Goal: Download file/media

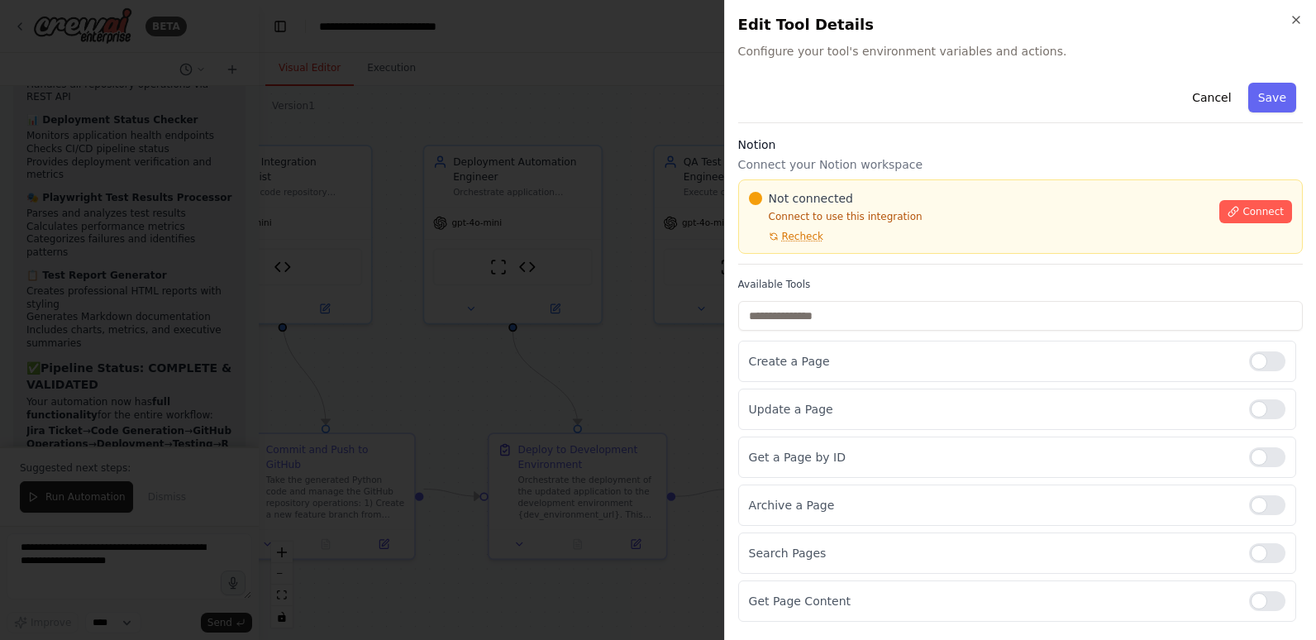
click at [947, 156] on p "Connect your Notion workspace" at bounding box center [1020, 164] width 565 height 17
click at [949, 150] on h3 "Notion" at bounding box center [1020, 144] width 565 height 17
click at [829, 260] on div "Notion Connect your Notion workspace Not connected Connect to use this integrat…" at bounding box center [1020, 200] width 565 height 128
click at [949, 150] on h3 "Notion" at bounding box center [1020, 144] width 565 height 17
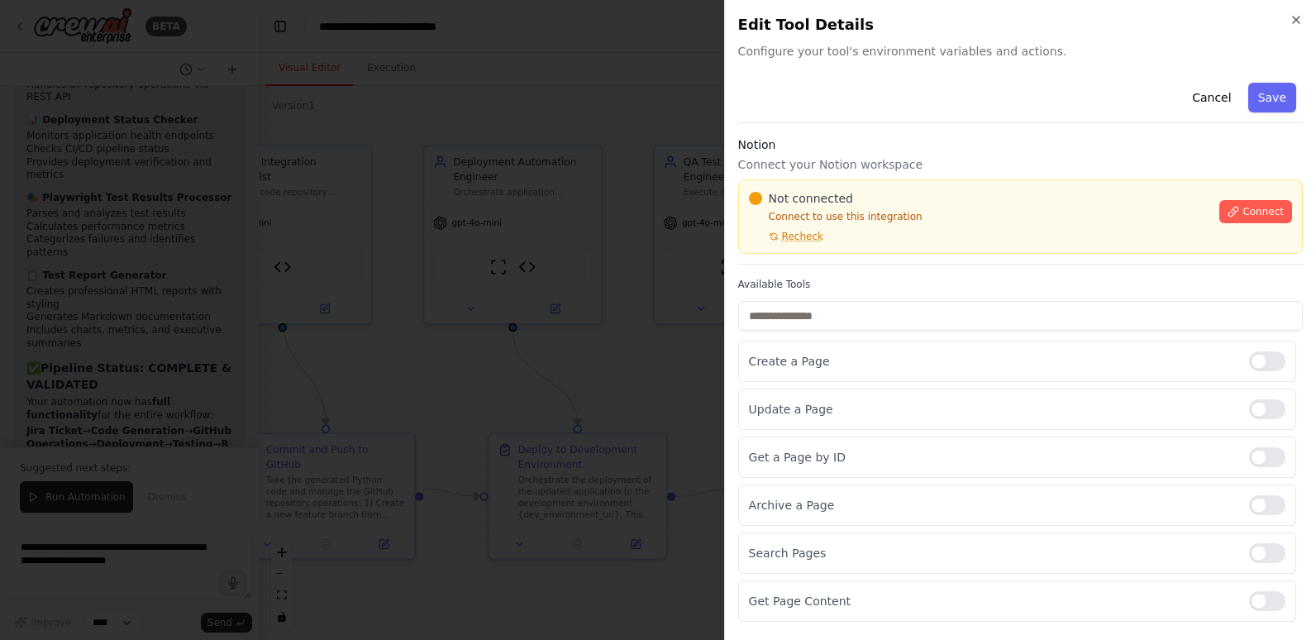
click at [949, 150] on h3 "Notion" at bounding box center [1020, 144] width 565 height 17
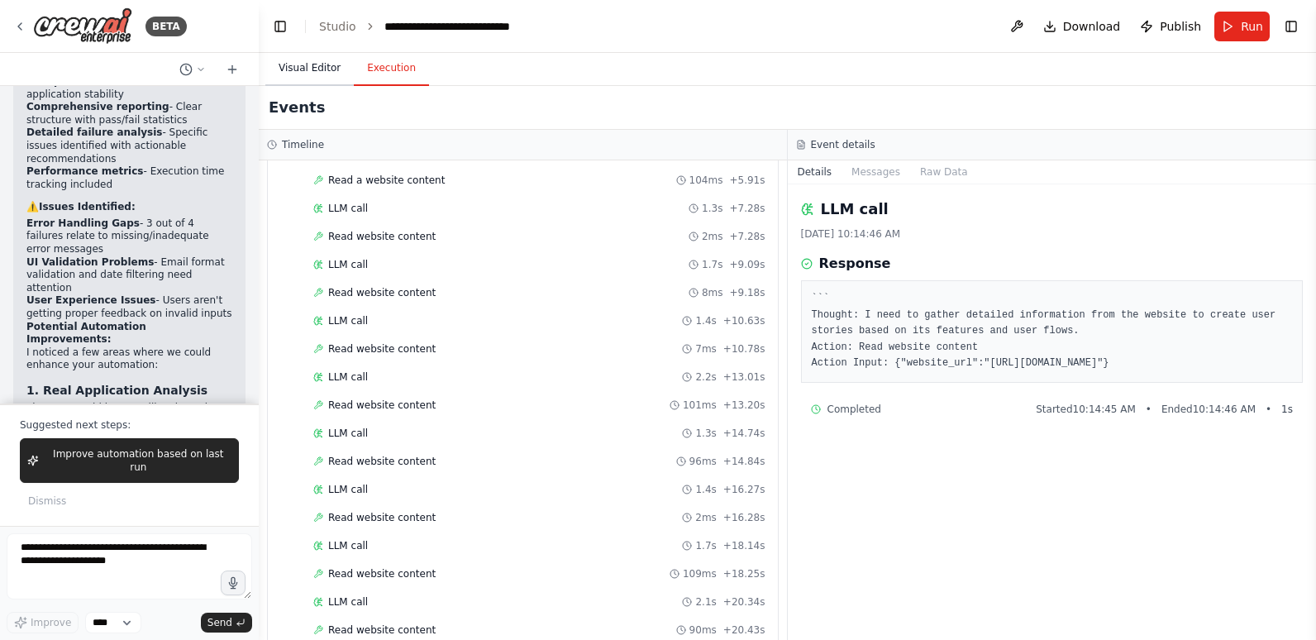
click at [313, 63] on button "Visual Editor" at bounding box center [309, 68] width 88 height 35
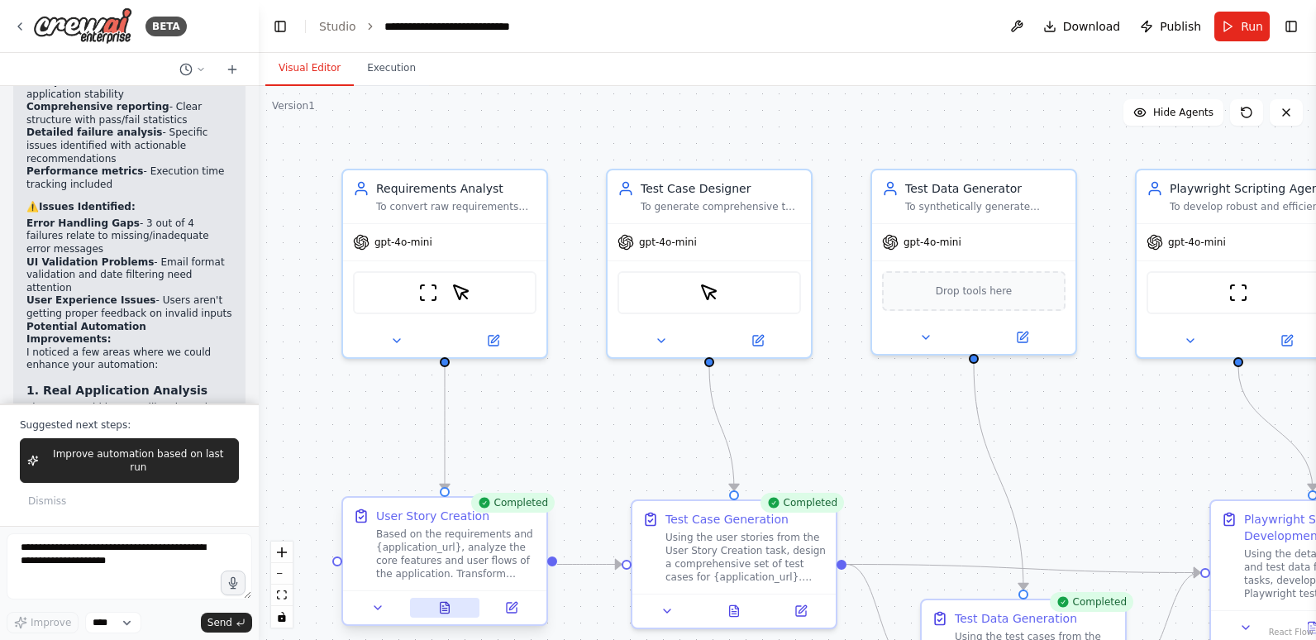
click at [446, 606] on icon at bounding box center [445, 607] width 9 height 11
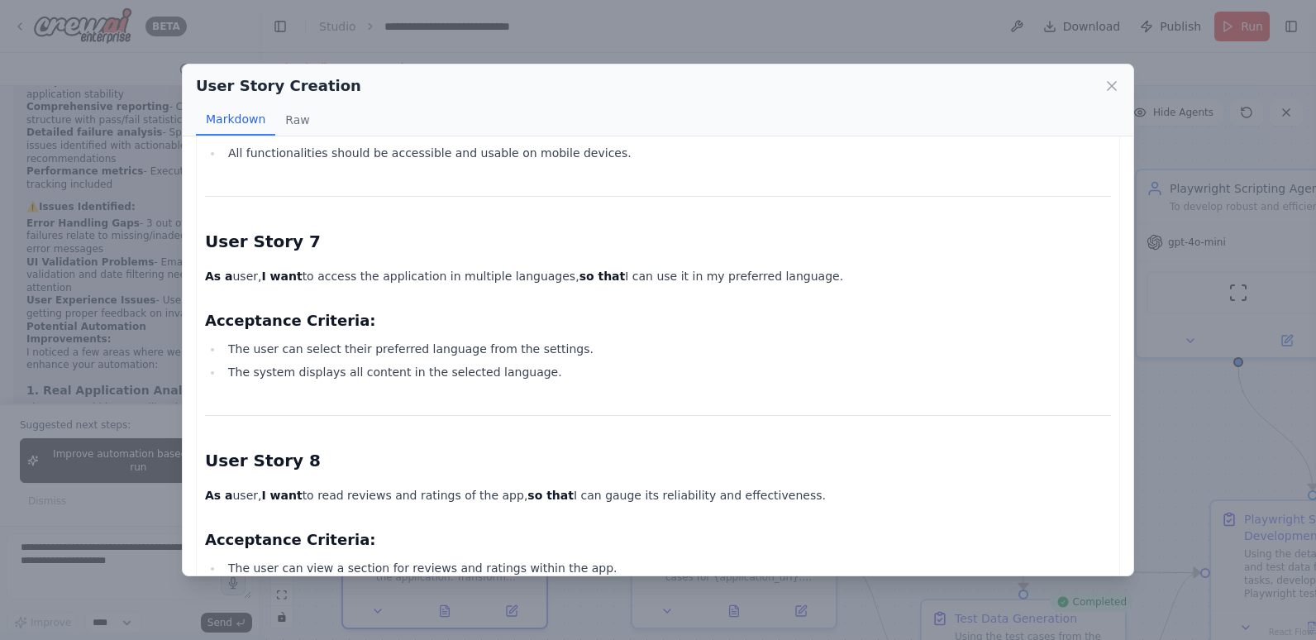
scroll to position [1477, 0]
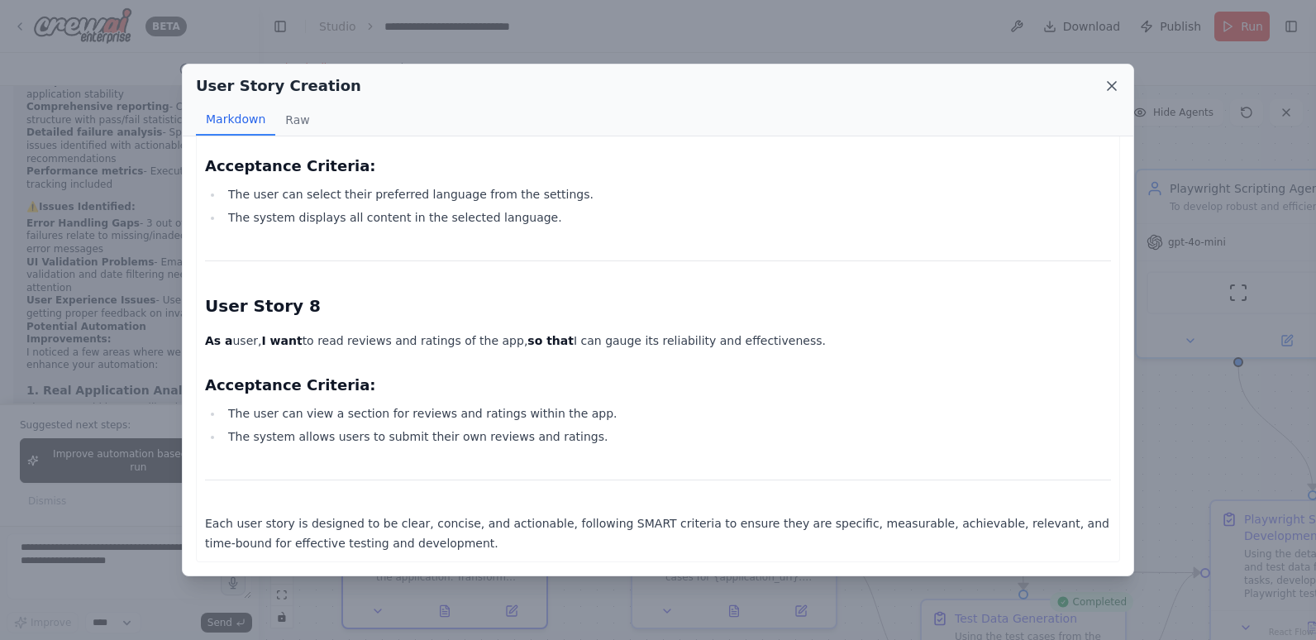
click at [1114, 82] on icon at bounding box center [1112, 86] width 17 height 17
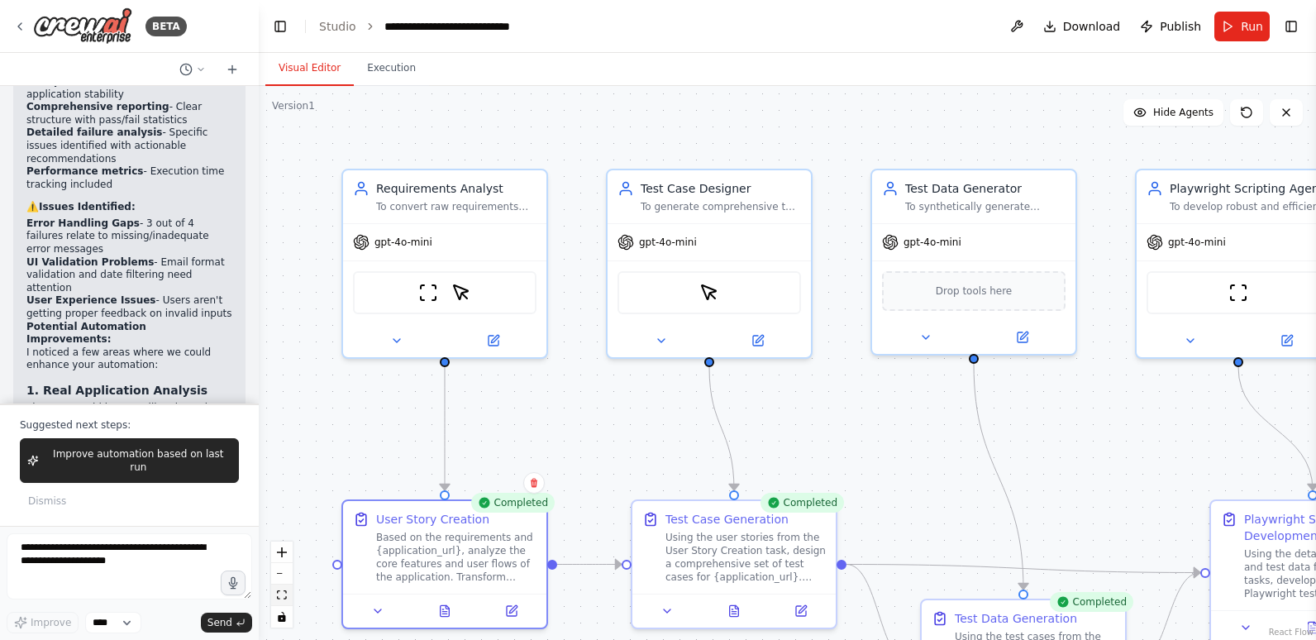
click at [277, 597] on icon "fit view" at bounding box center [282, 594] width 10 height 9
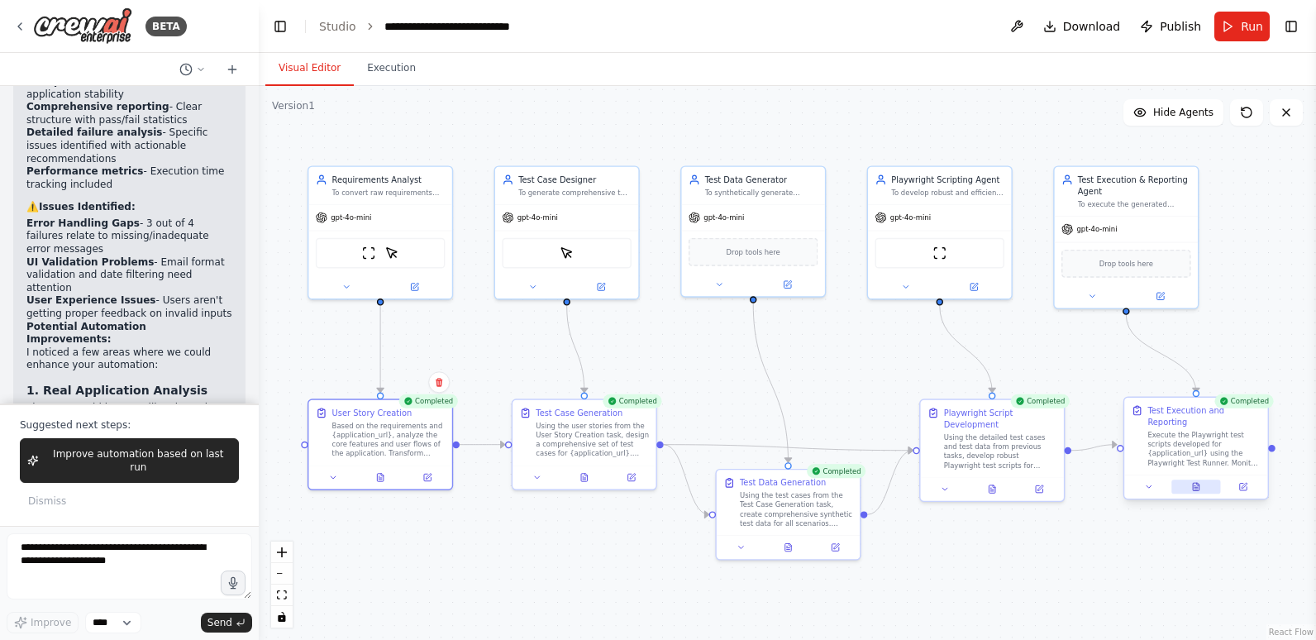
click at [1195, 483] on icon at bounding box center [1196, 486] width 7 height 7
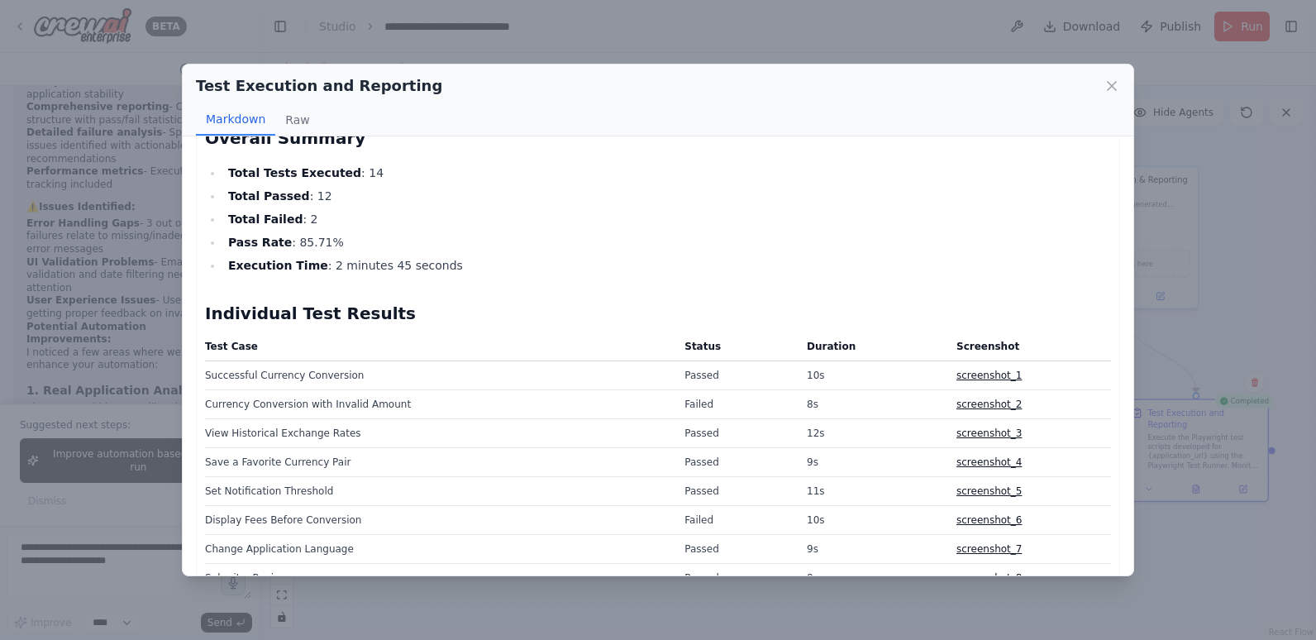
scroll to position [165, 0]
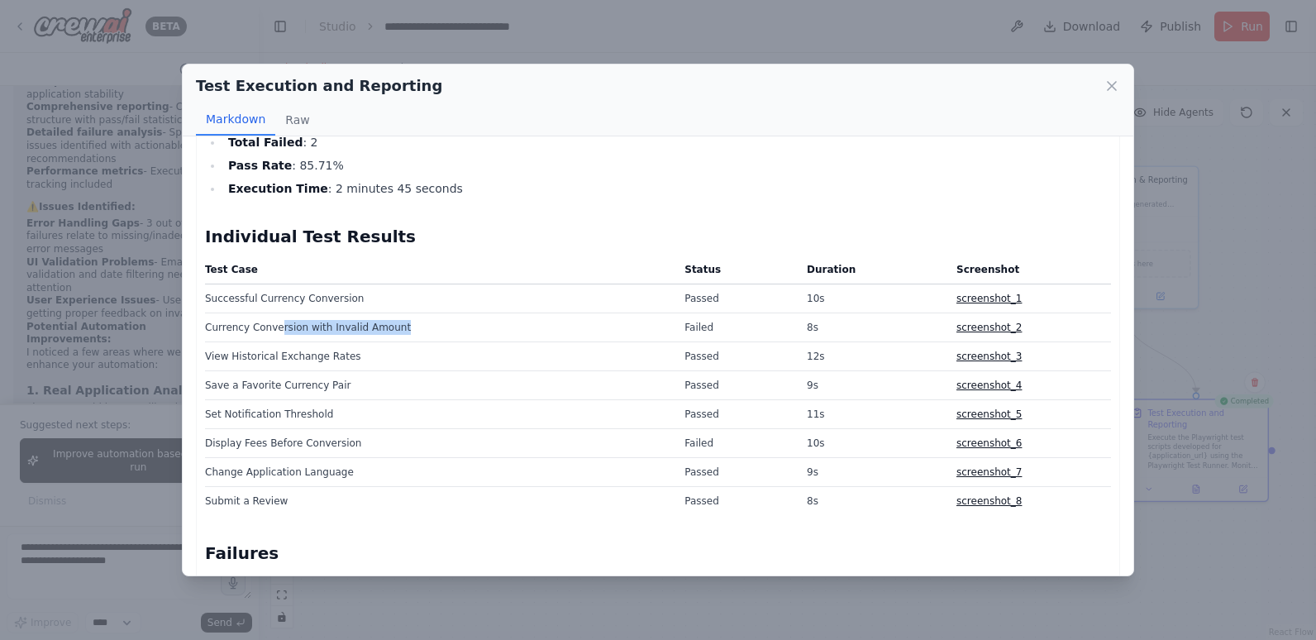
drag, startPoint x: 274, startPoint y: 332, endPoint x: 484, endPoint y: 319, distance: 209.6
click at [484, 319] on td "Currency Conversion with Invalid Amount" at bounding box center [440, 327] width 470 height 29
click at [968, 325] on link "screenshot_2" at bounding box center [989, 328] width 65 height 12
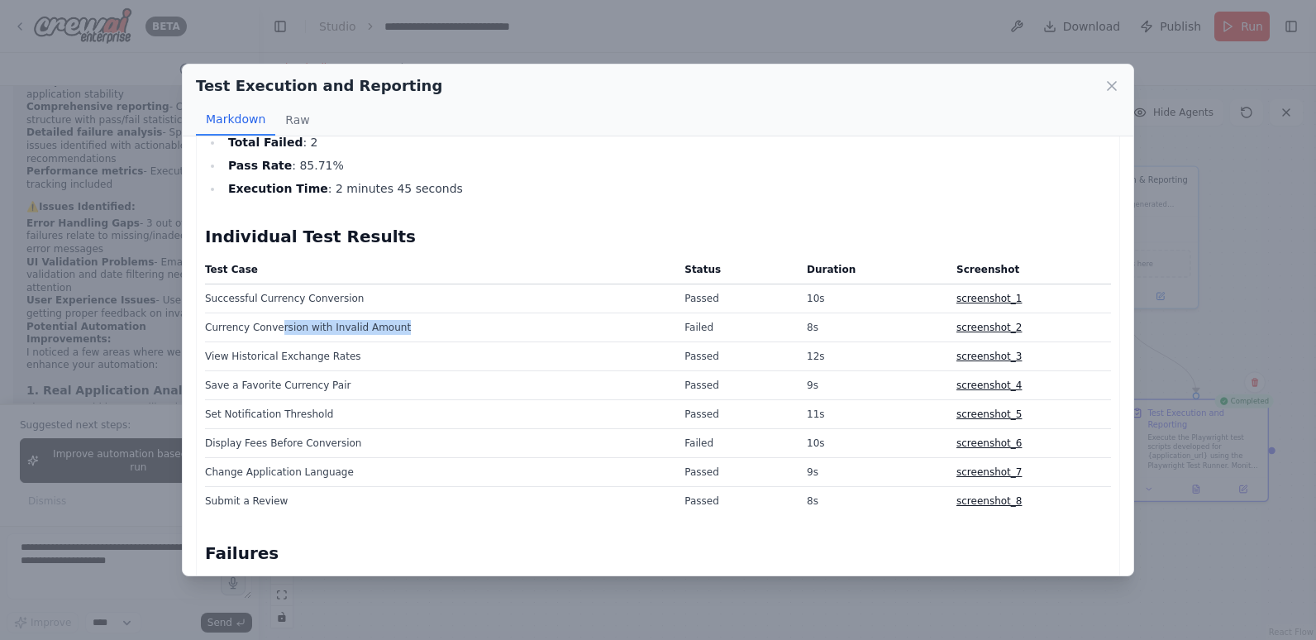
drag, startPoint x: 968, startPoint y: 325, endPoint x: 1114, endPoint y: 85, distance: 280.9
click at [1114, 85] on icon at bounding box center [1112, 86] width 17 height 17
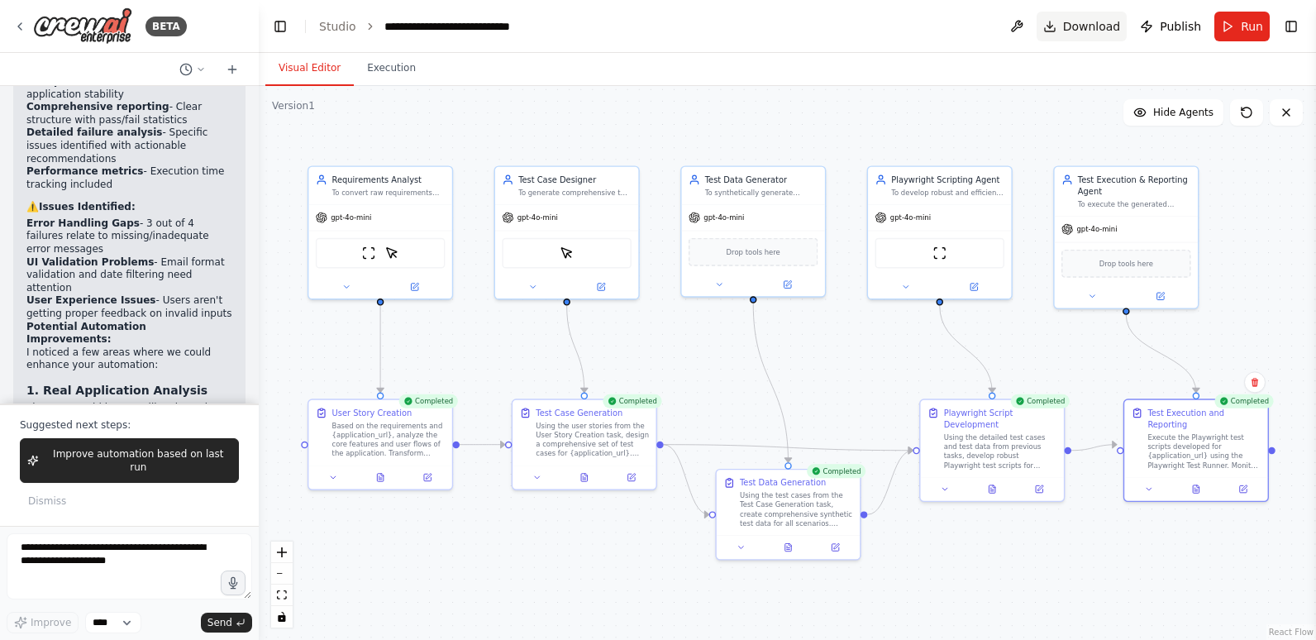
click at [1099, 21] on span "Download" at bounding box center [1092, 26] width 58 height 17
click at [858, 26] on header "**********" at bounding box center [787, 26] width 1057 height 53
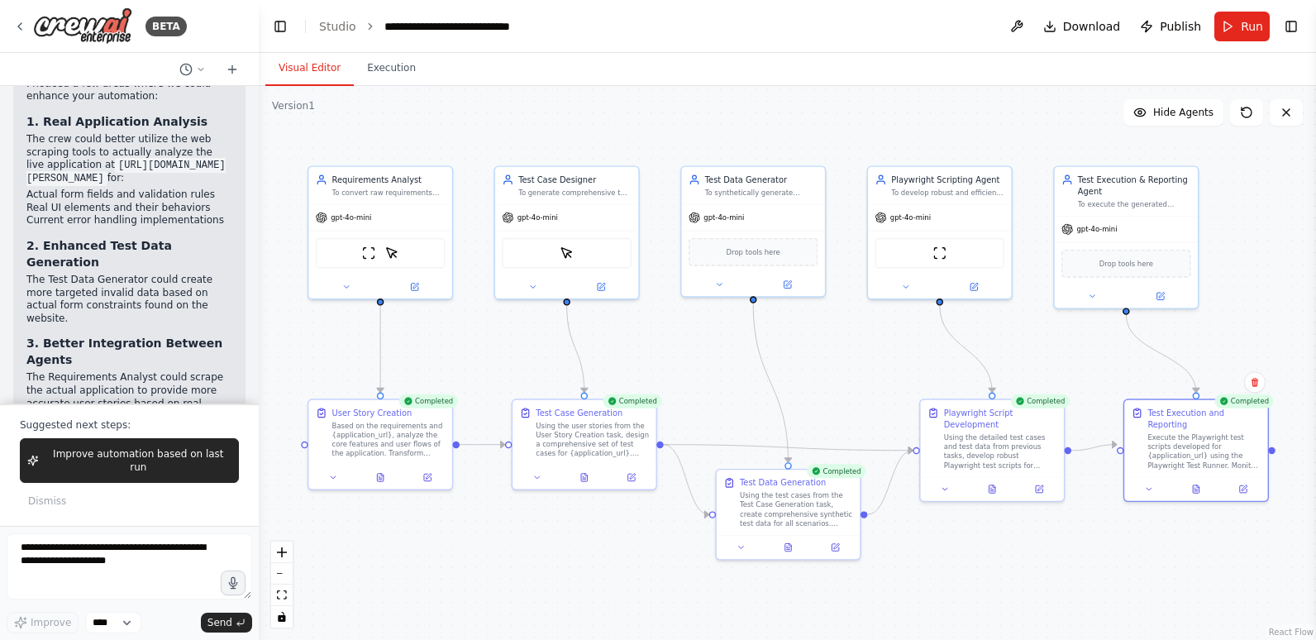
scroll to position [6328, 0]
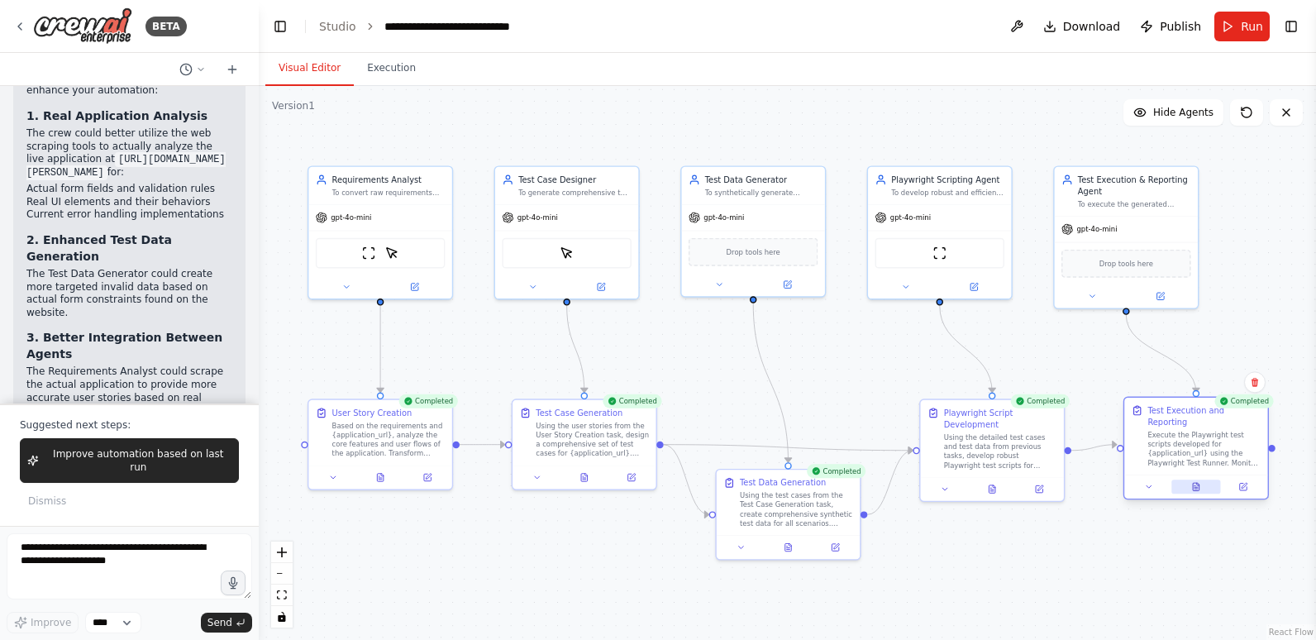
click at [1189, 480] on button at bounding box center [1197, 487] width 50 height 14
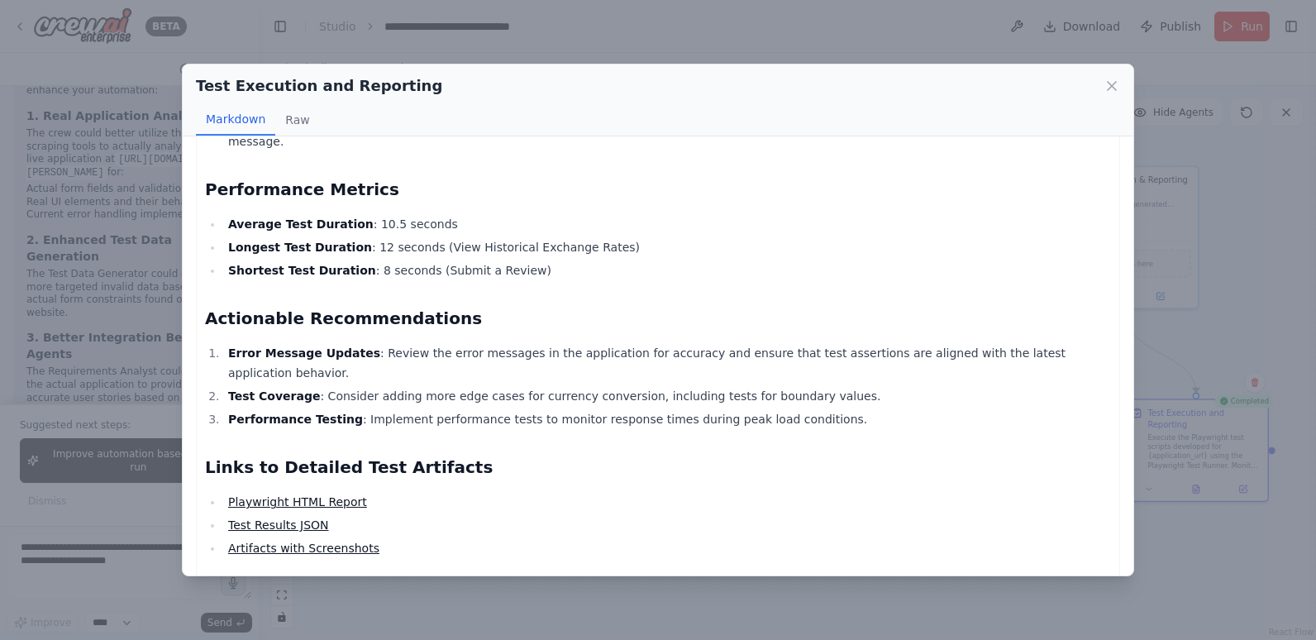
scroll to position [799, 0]
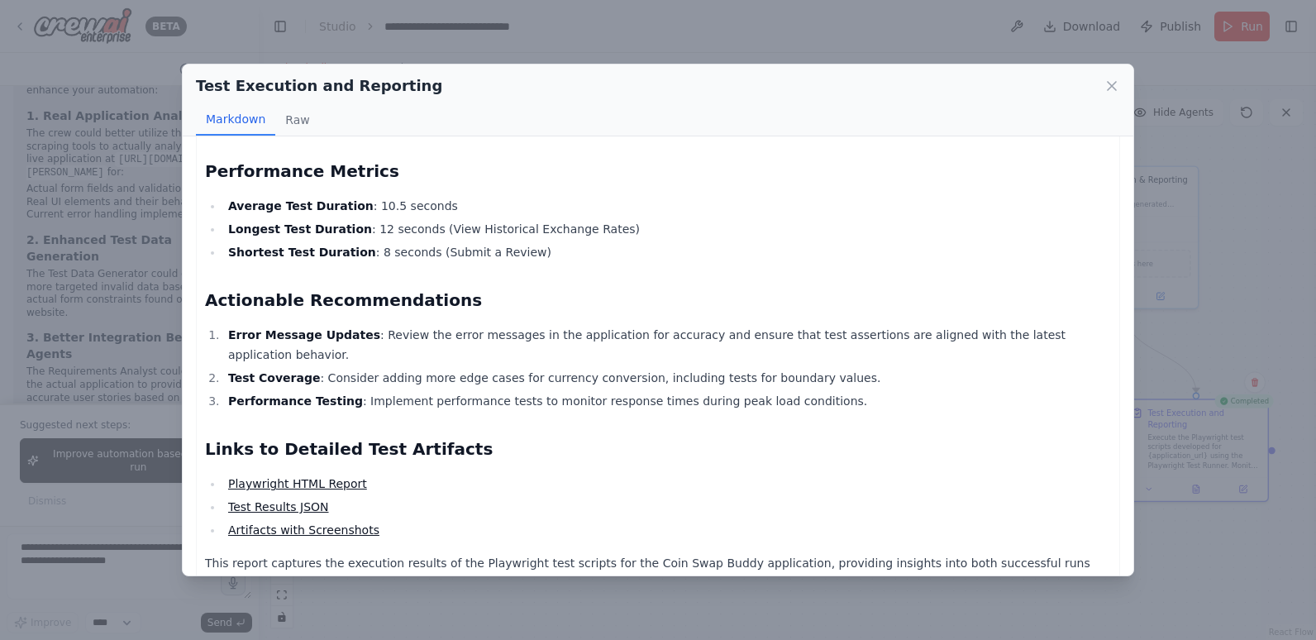
click at [332, 477] on link "Playwright HTML Report" at bounding box center [297, 483] width 139 height 13
click at [286, 500] on link "Test Results JSON" at bounding box center [278, 506] width 101 height 13
click at [296, 523] on link "Artifacts with Screenshots" at bounding box center [303, 529] width 151 height 13
click at [307, 477] on link "Playwright HTML Report" at bounding box center [297, 483] width 139 height 13
click at [299, 500] on link "Test Results JSON" at bounding box center [278, 506] width 101 height 13
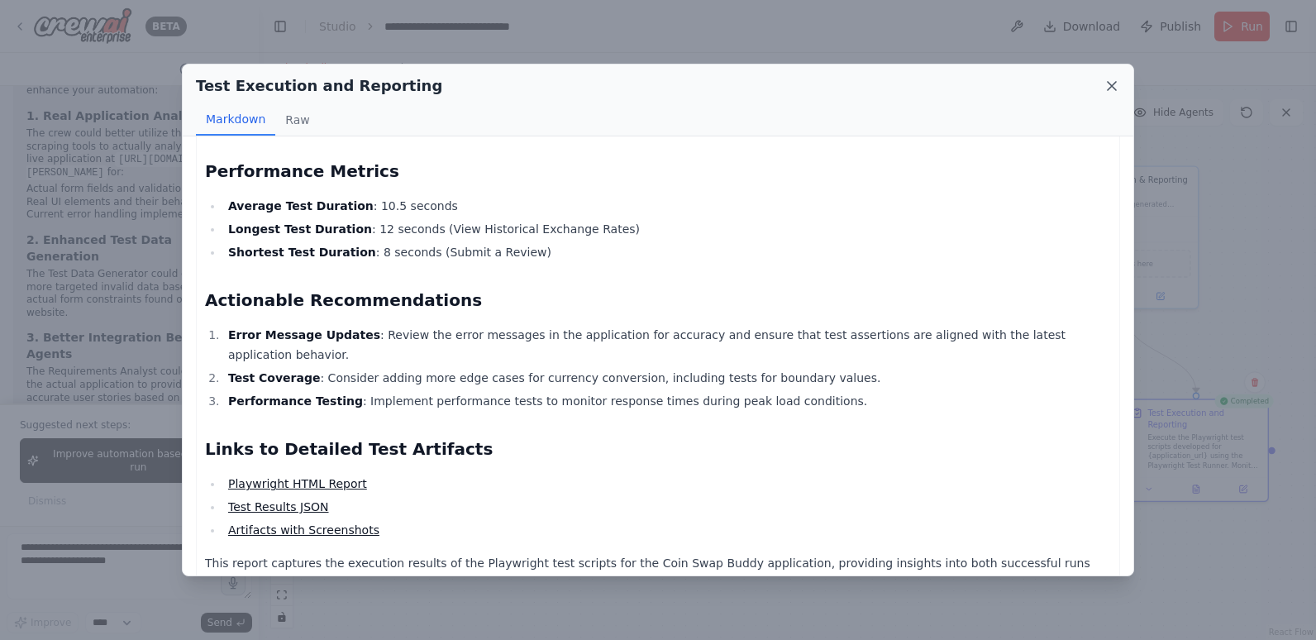
click at [1119, 83] on icon at bounding box center [1112, 86] width 17 height 17
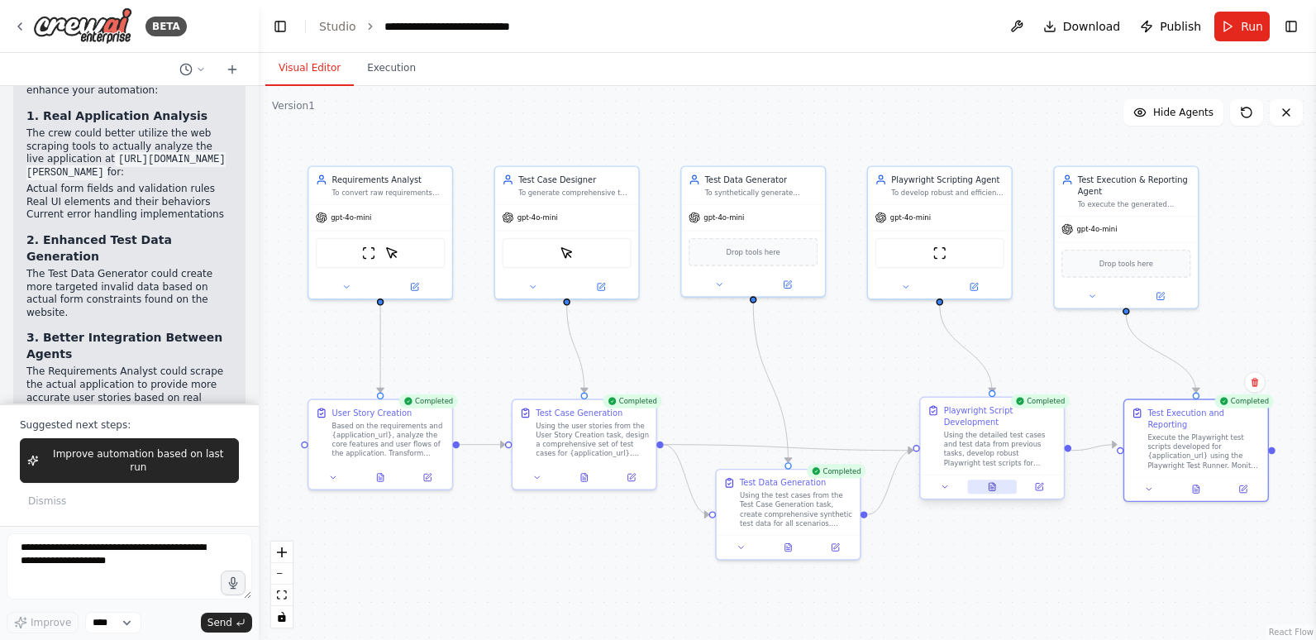
click at [993, 484] on icon at bounding box center [994, 484] width 2 height 2
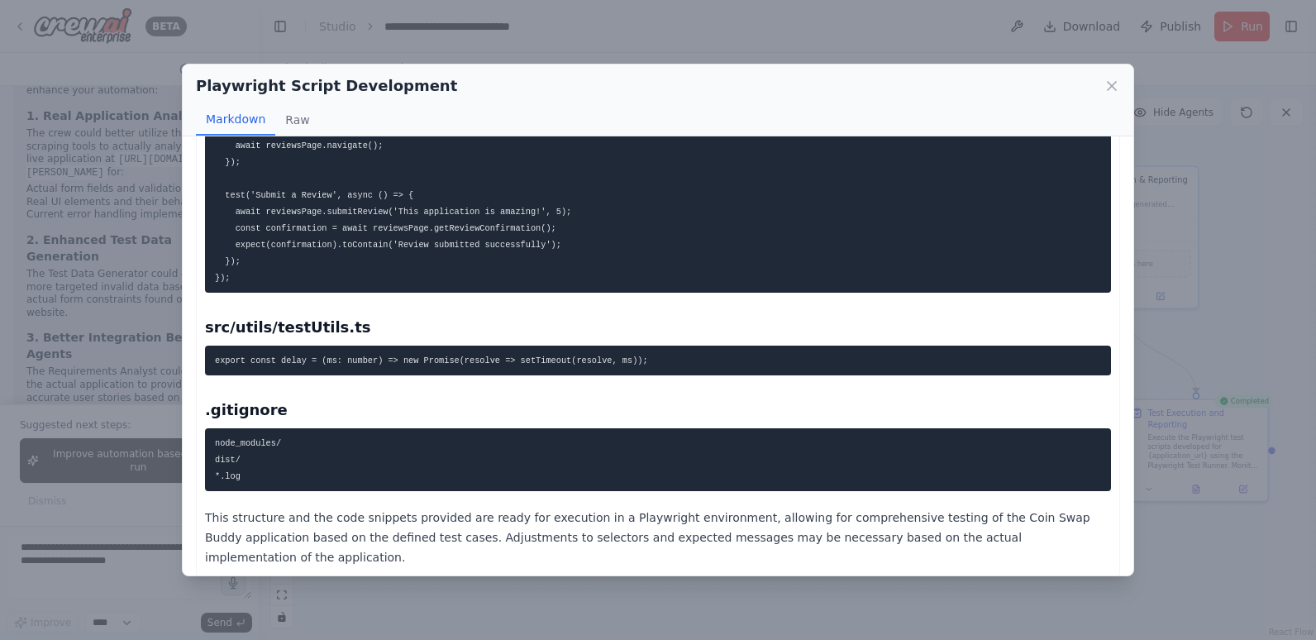
scroll to position [5768, 0]
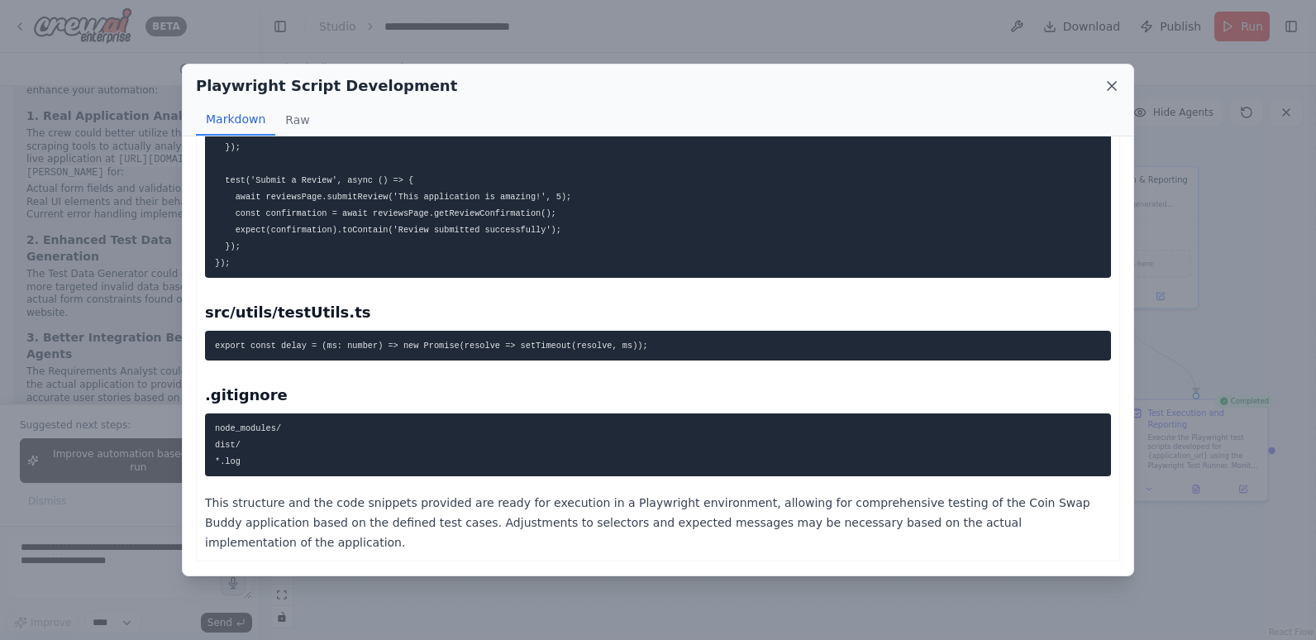
click at [1115, 84] on icon at bounding box center [1112, 86] width 17 height 17
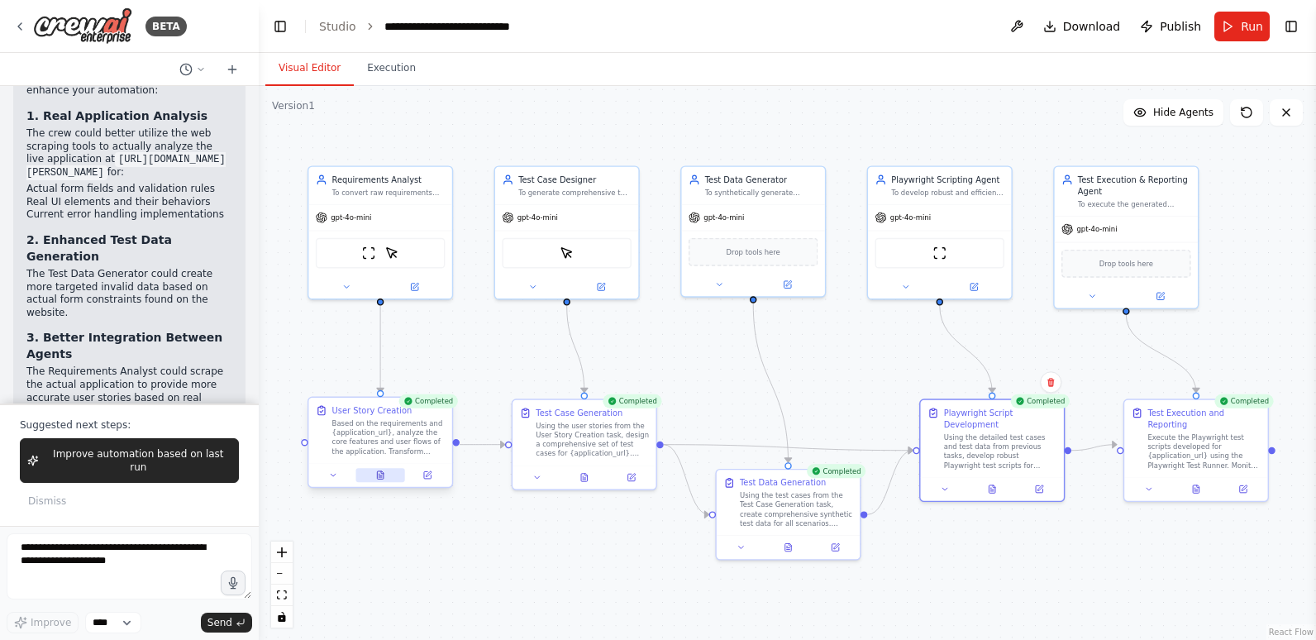
click at [384, 475] on icon at bounding box center [379, 474] width 9 height 9
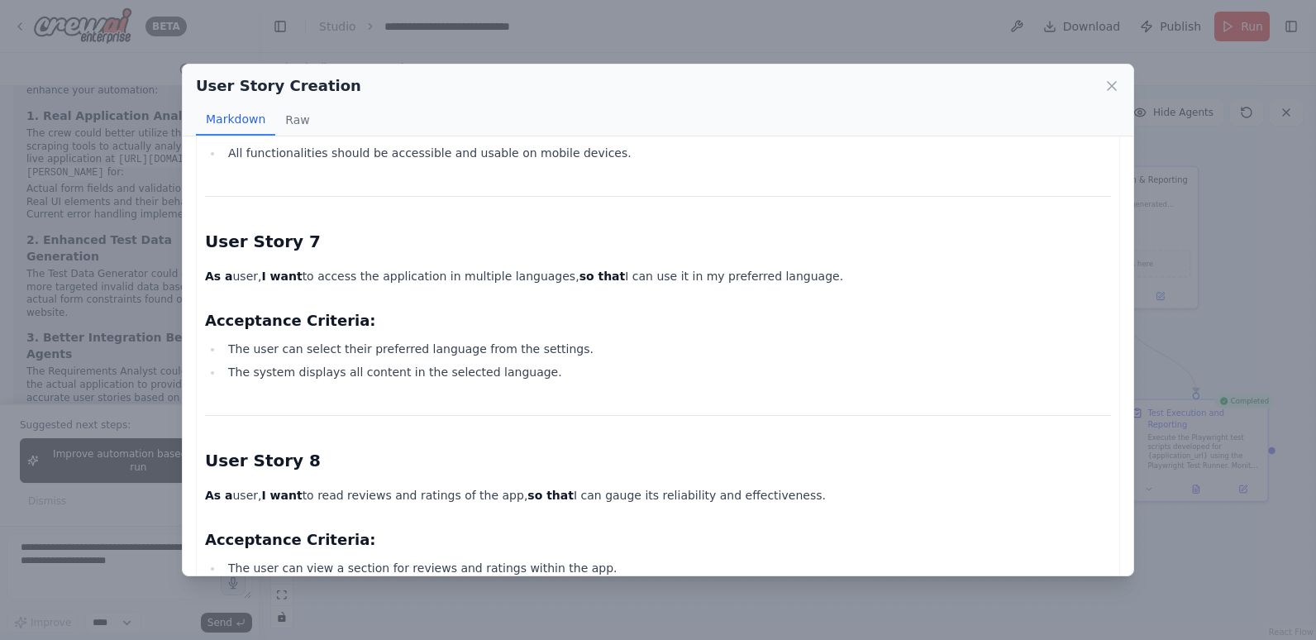
scroll to position [1477, 0]
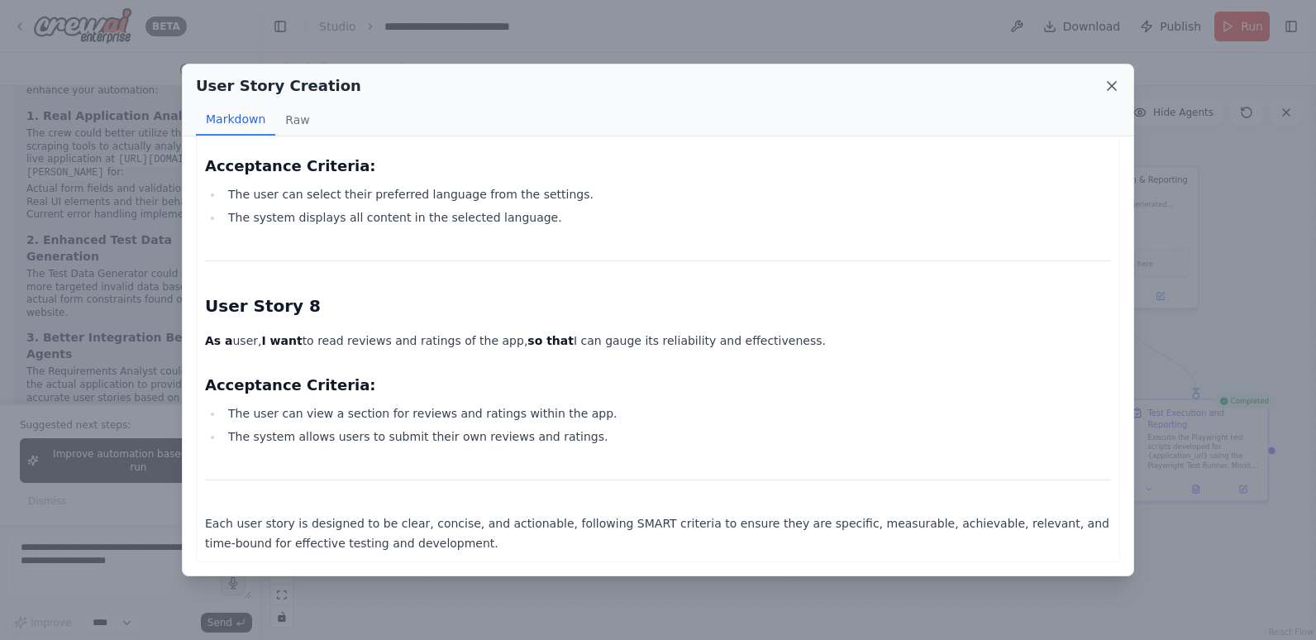
click at [1110, 85] on icon at bounding box center [1112, 86] width 17 height 17
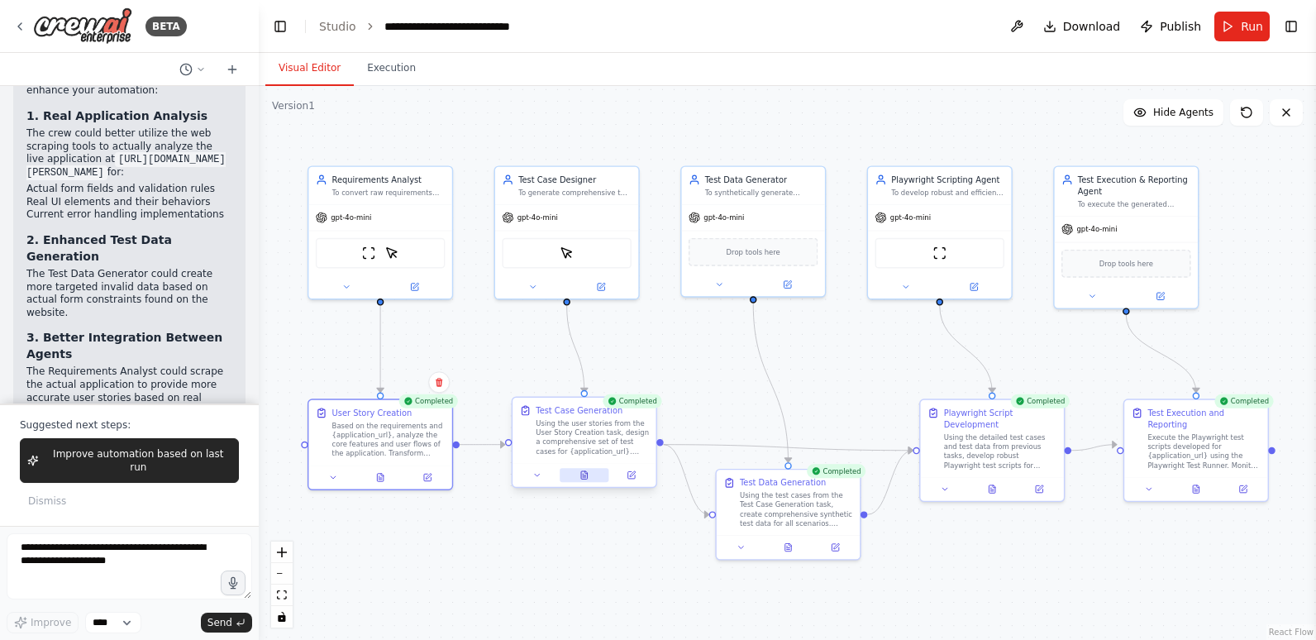
click at [588, 472] on icon at bounding box center [584, 474] width 9 height 9
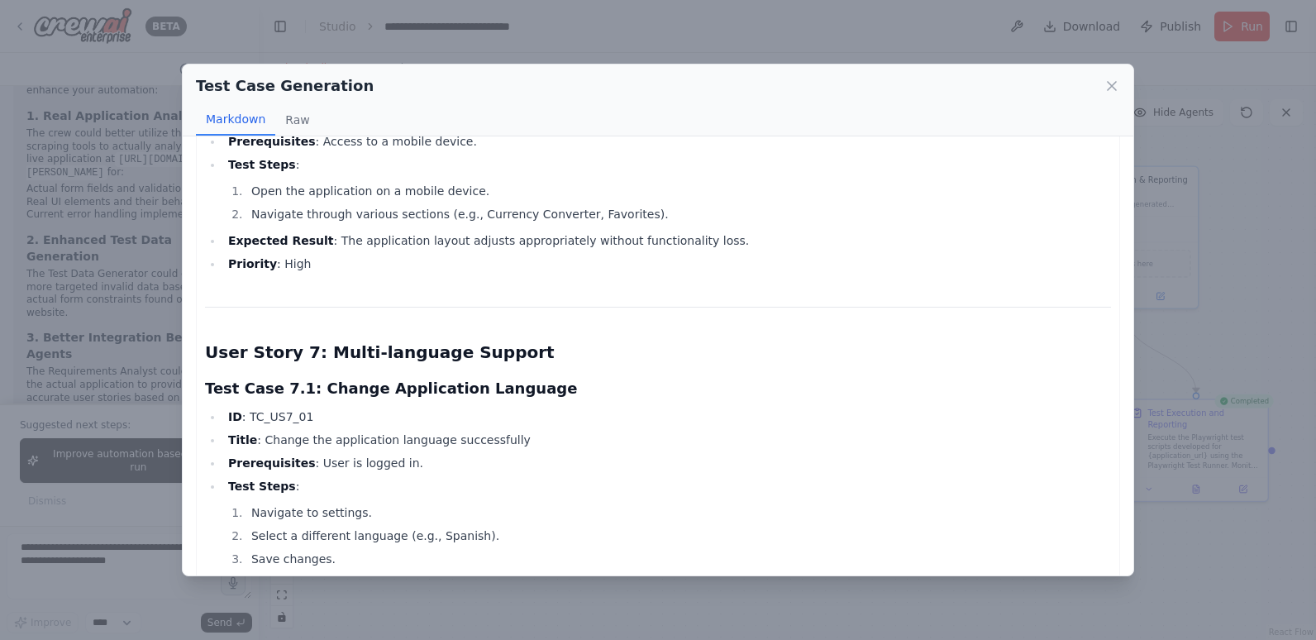
scroll to position [2621, 0]
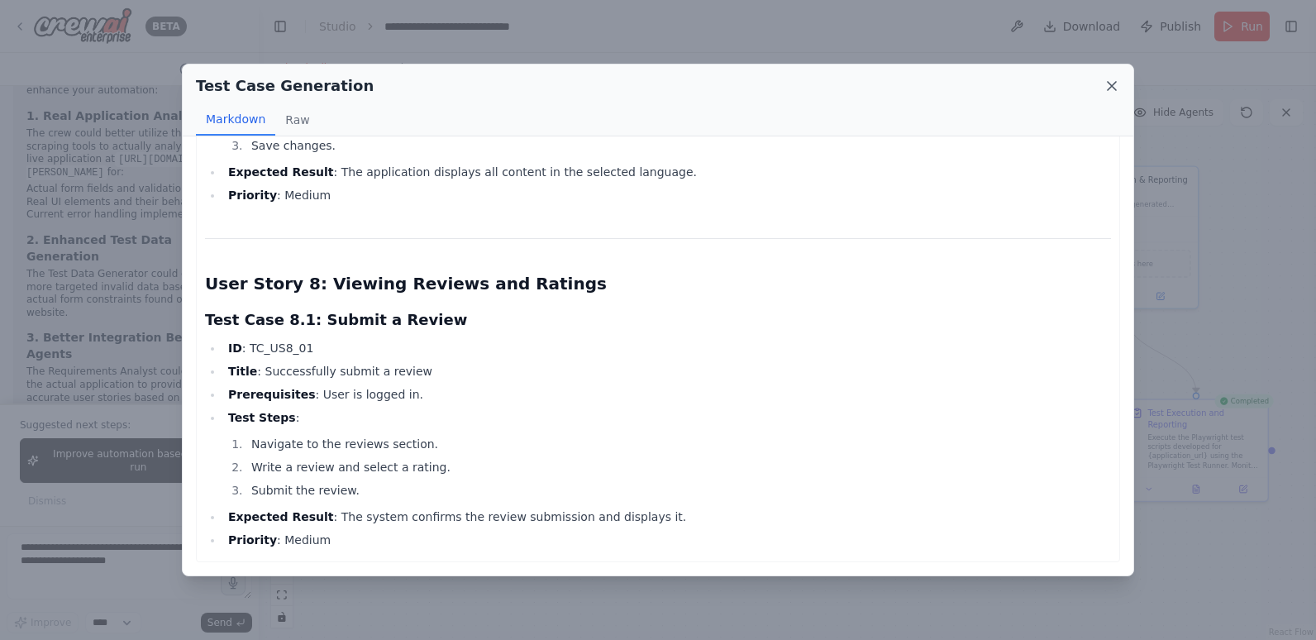
click at [1112, 80] on icon at bounding box center [1112, 86] width 17 height 17
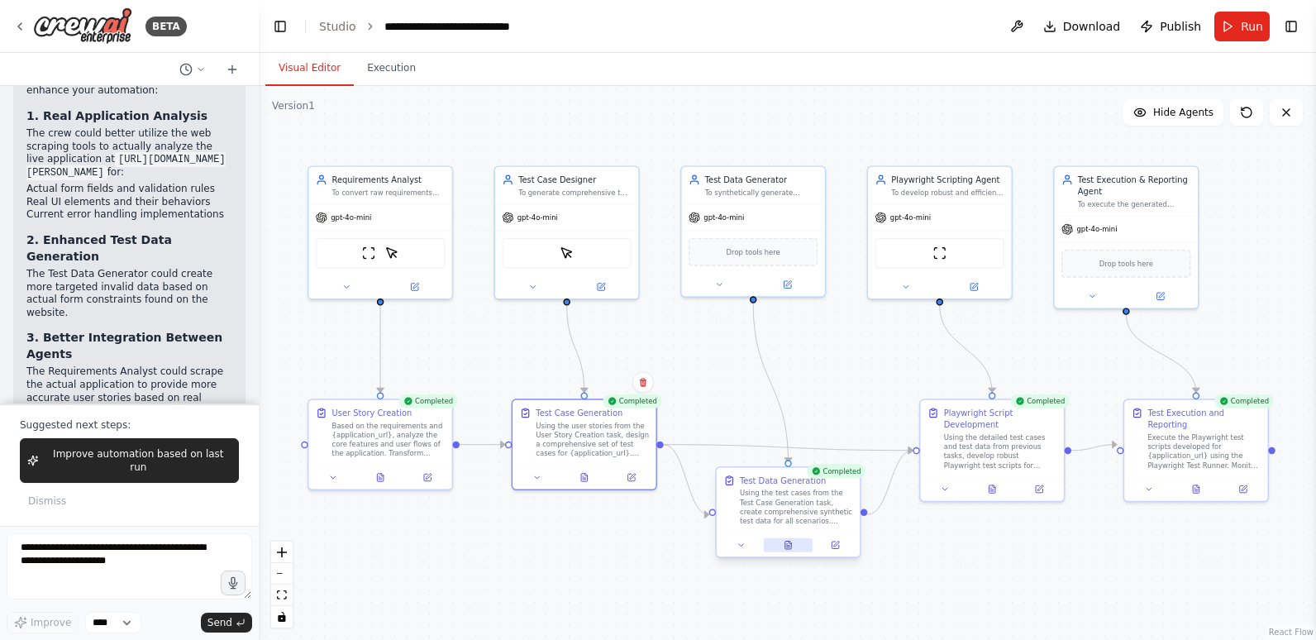
click at [790, 543] on icon at bounding box center [790, 543] width 2 height 2
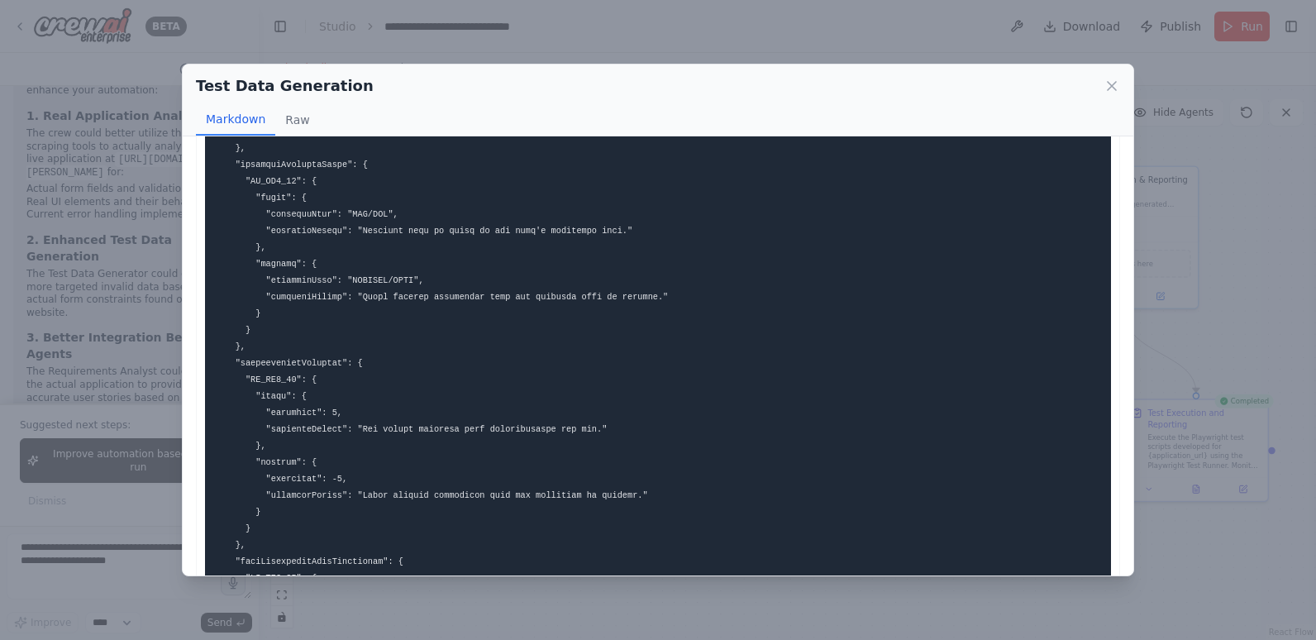
scroll to position [1406, 0]
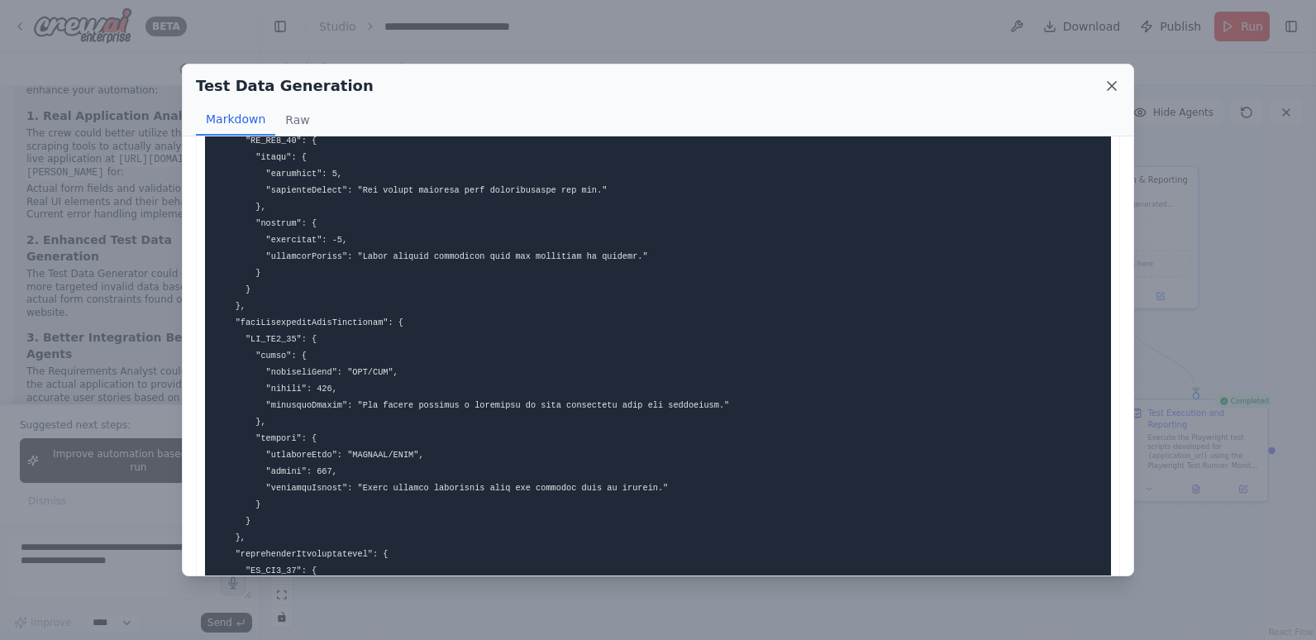
click at [1107, 85] on icon at bounding box center [1112, 86] width 17 height 17
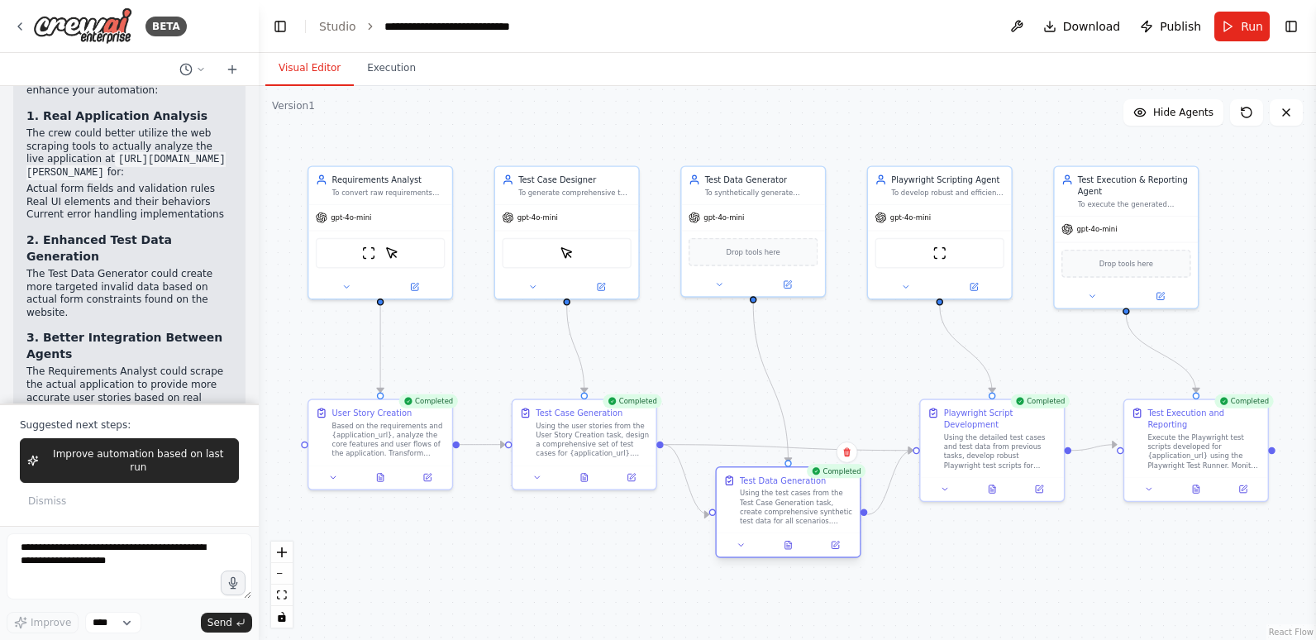
click at [787, 537] on div at bounding box center [788, 544] width 143 height 24
click at [790, 542] on icon at bounding box center [788, 545] width 7 height 7
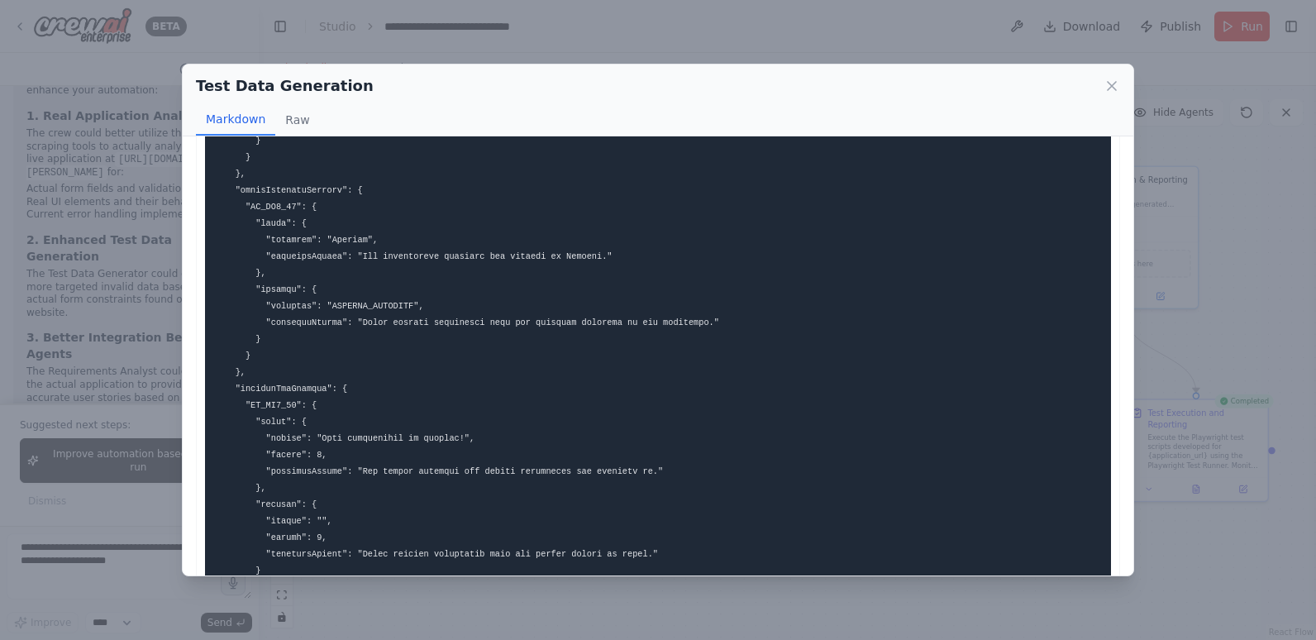
scroll to position [2071, 0]
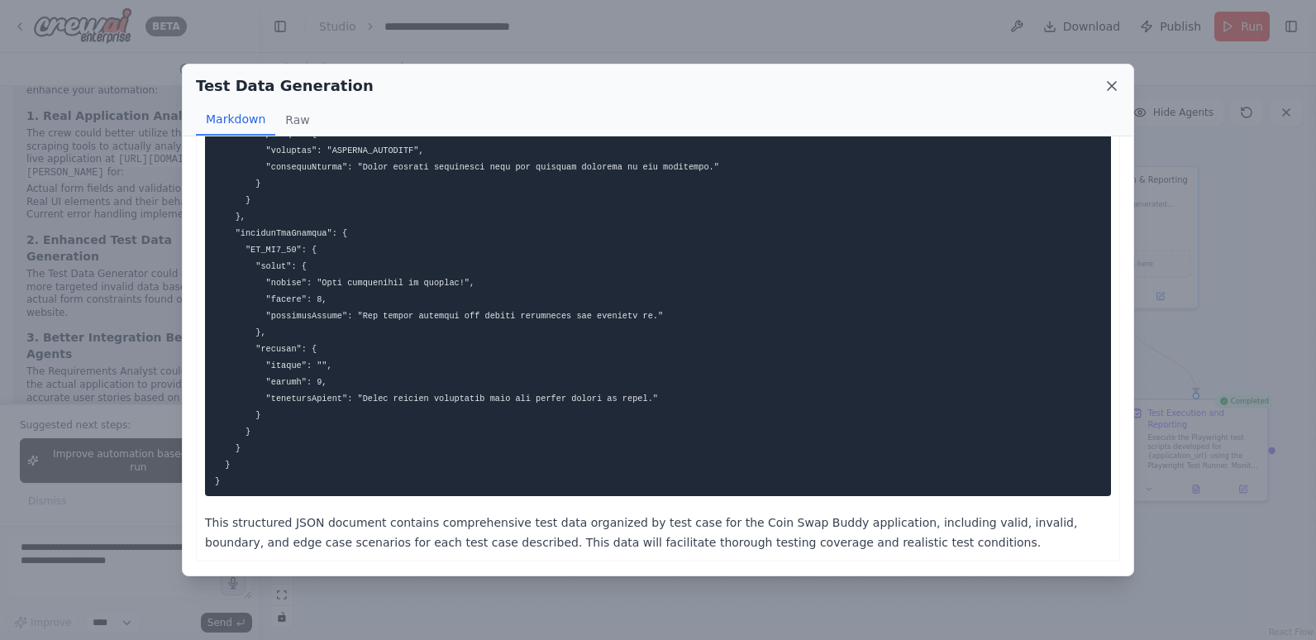
click at [1105, 82] on icon at bounding box center [1112, 86] width 17 height 17
